Goal: Navigation & Orientation: Find specific page/section

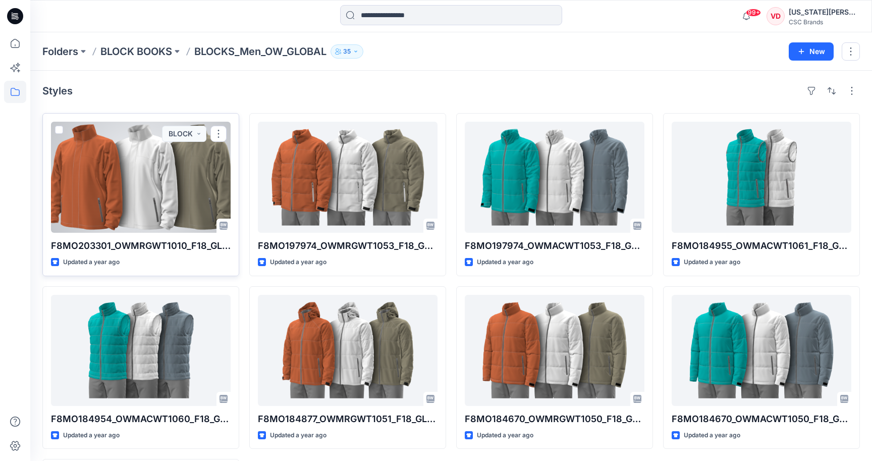
click at [180, 199] on div at bounding box center [141, 177] width 180 height 111
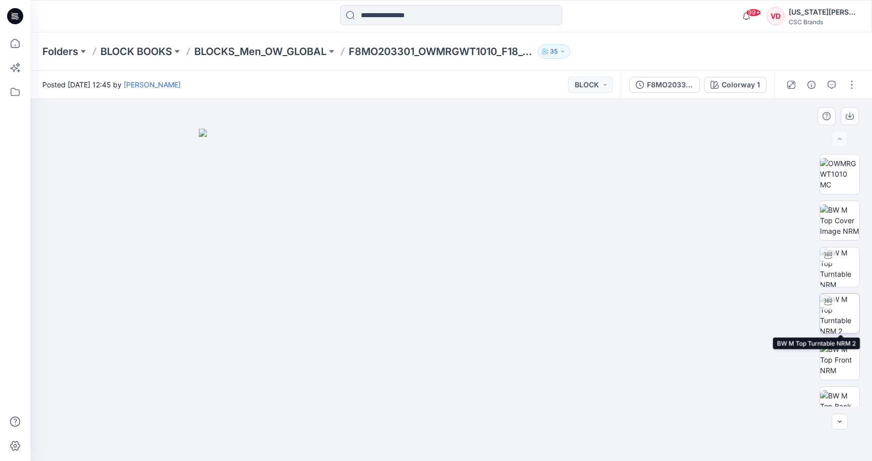
click at [831, 314] on img at bounding box center [839, 313] width 39 height 39
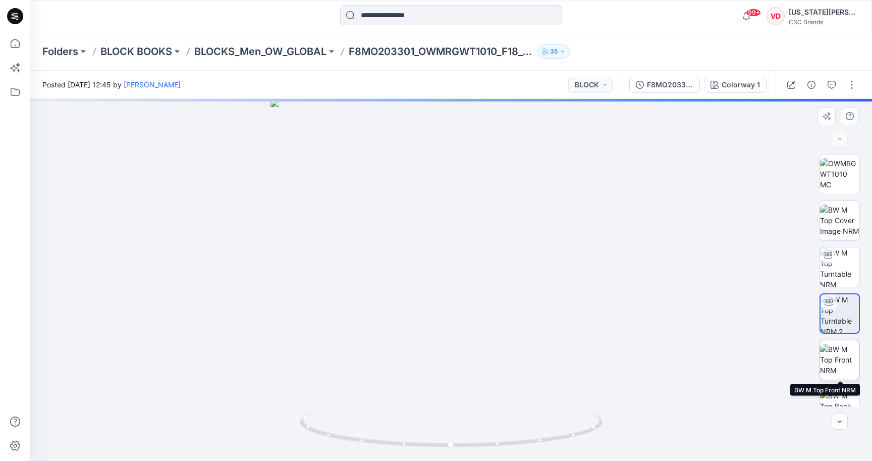
click at [839, 362] on img at bounding box center [839, 360] width 39 height 32
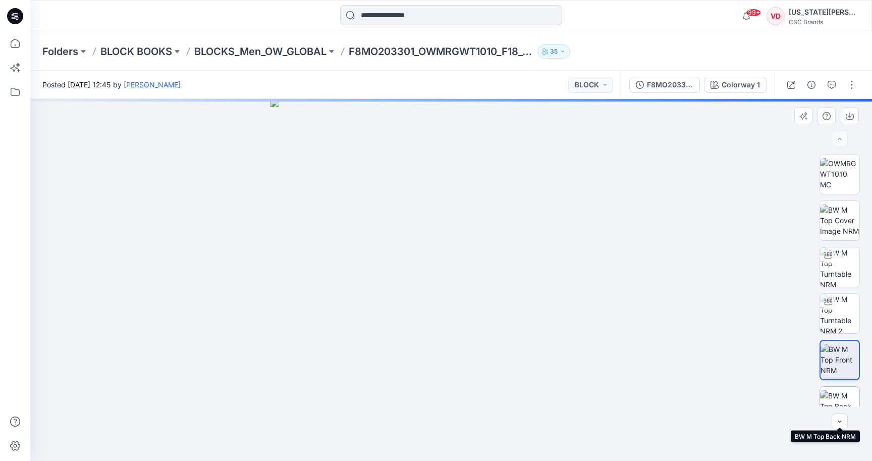
click at [843, 395] on img at bounding box center [839, 406] width 39 height 32
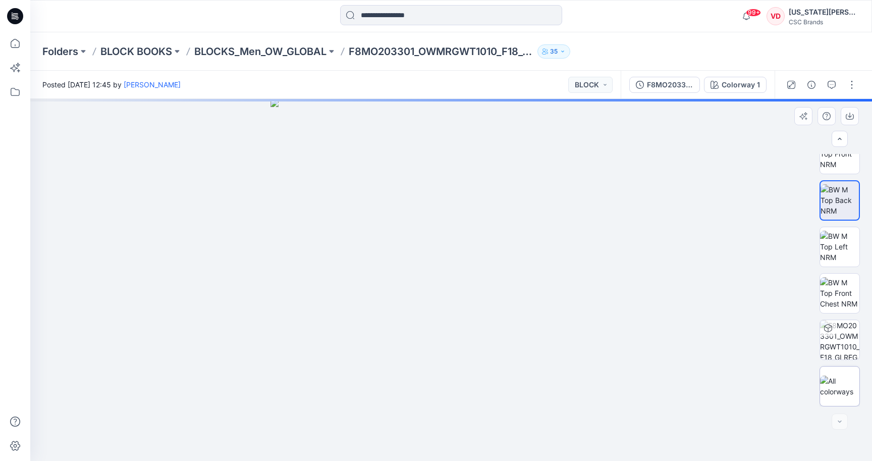
scroll to position [206, 0]
click at [840, 383] on img at bounding box center [839, 385] width 39 height 21
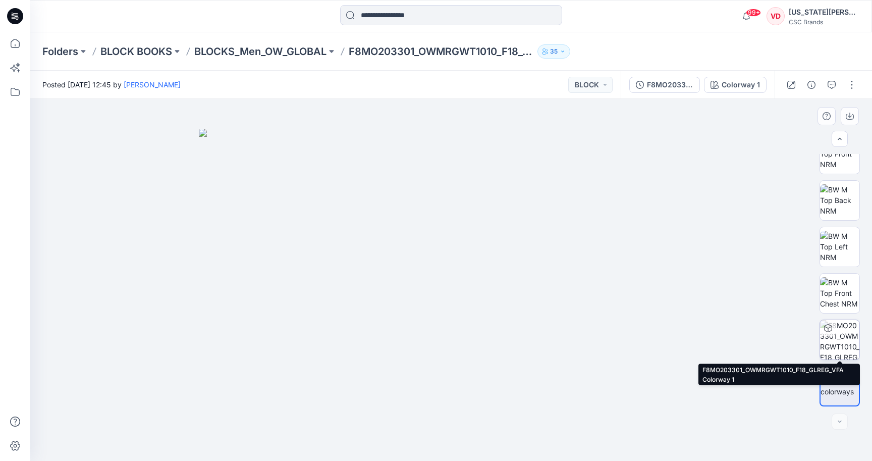
click at [842, 337] on img at bounding box center [839, 339] width 39 height 39
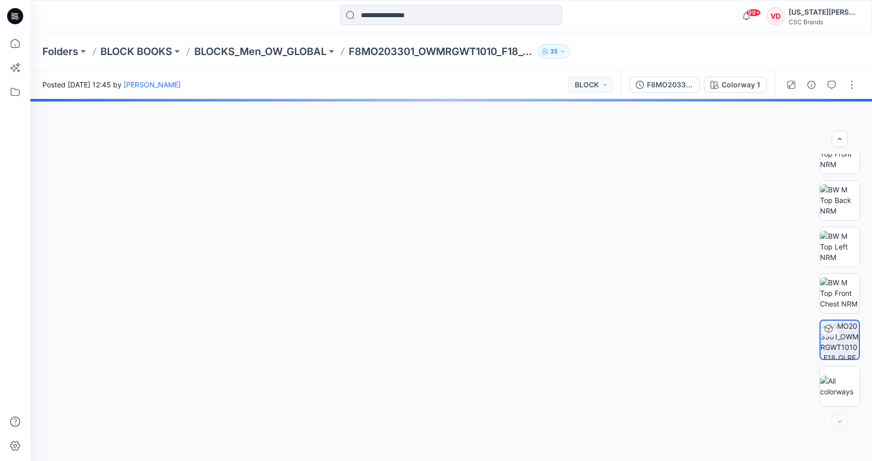
drag, startPoint x: 539, startPoint y: 320, endPoint x: 625, endPoint y: 324, distance: 86.9
click at [625, 324] on div at bounding box center [450, 280] width 841 height 362
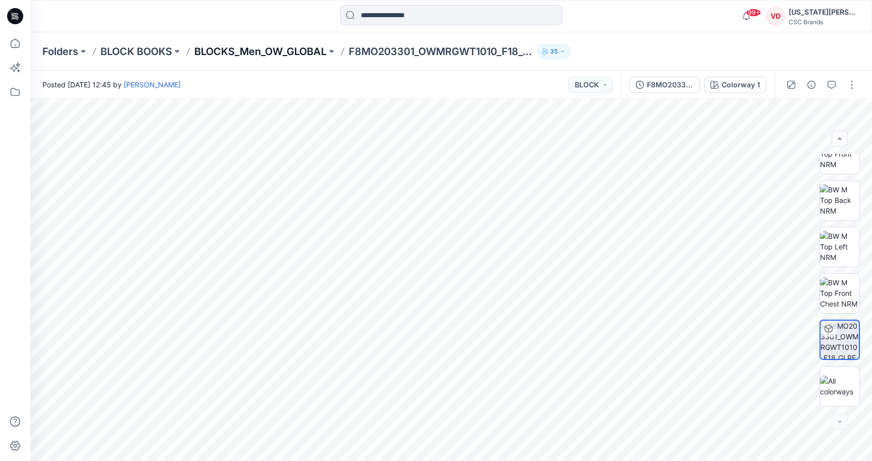
click at [316, 49] on p "BLOCKS_Men_OW_GLOBAL" at bounding box center [260, 51] width 132 height 14
